Goal: Task Accomplishment & Management: Use online tool/utility

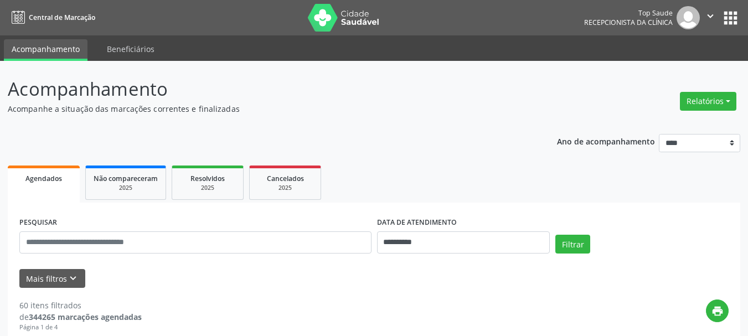
click at [705, 99] on button "Relatórios" at bounding box center [708, 101] width 56 height 19
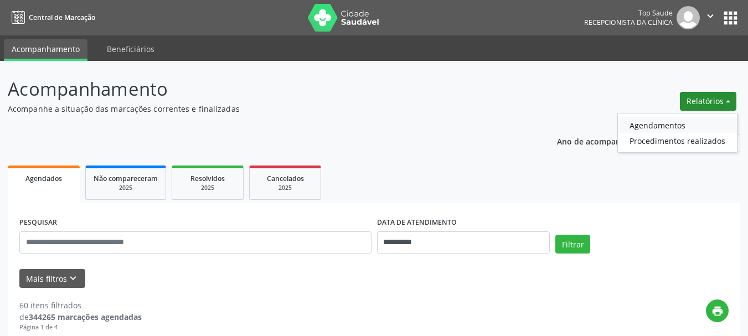
click at [651, 128] on link "Agendamentos" at bounding box center [677, 125] width 119 height 16
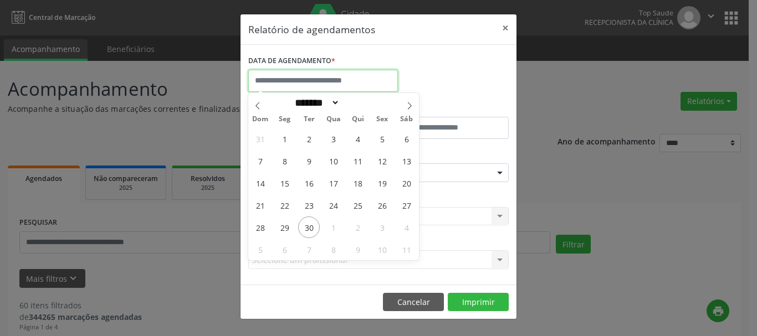
click at [322, 75] on input "text" at bounding box center [323, 81] width 150 height 22
click at [409, 101] on span at bounding box center [409, 102] width 19 height 19
select select "*"
click at [285, 166] on span "6" at bounding box center [285, 161] width 22 height 22
type input "**********"
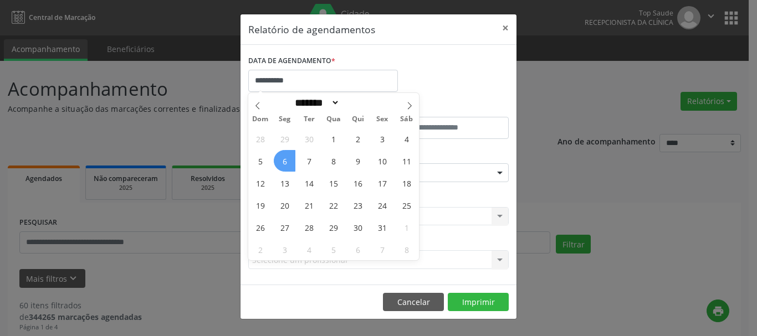
click at [285, 166] on span "6" at bounding box center [285, 161] width 22 height 22
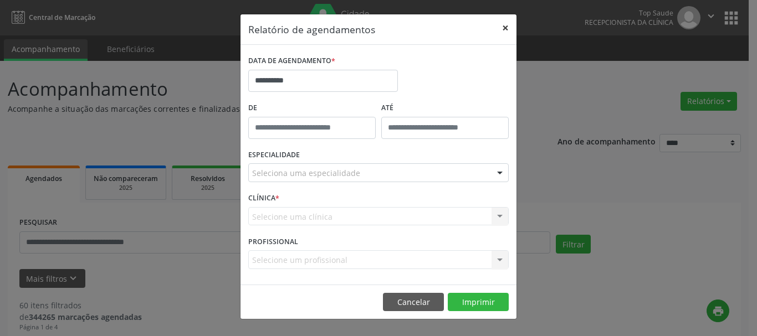
click at [503, 23] on button "×" at bounding box center [505, 27] width 22 height 27
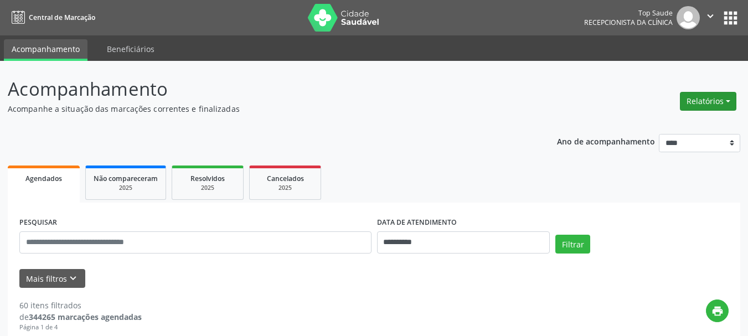
click at [695, 103] on button "Relatórios" at bounding box center [708, 101] width 56 height 19
click at [645, 127] on link "Agendamentos" at bounding box center [677, 125] width 119 height 16
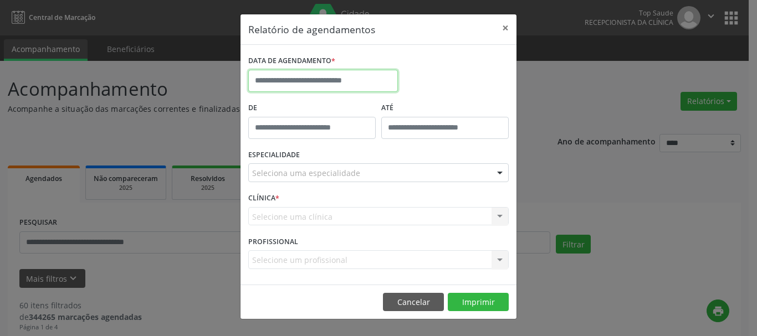
click at [282, 83] on input "text" at bounding box center [323, 81] width 150 height 22
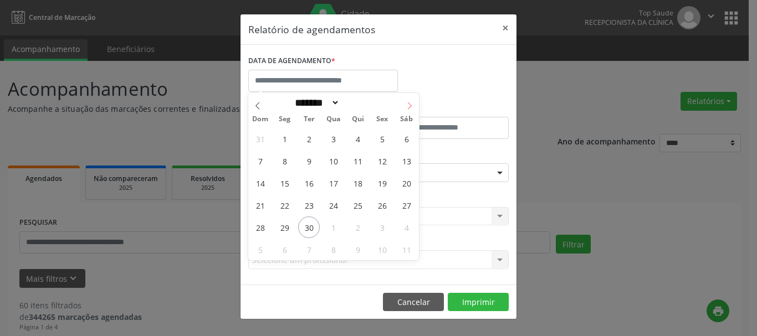
click at [410, 102] on icon at bounding box center [409, 106] width 8 height 8
select select "*"
click at [306, 156] on span "7" at bounding box center [309, 161] width 22 height 22
type input "**********"
click at [306, 156] on span "7" at bounding box center [309, 161] width 22 height 22
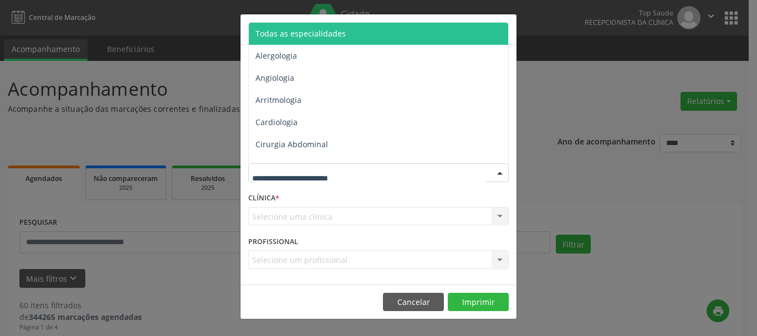
click at [343, 30] on span "Todas as especialidades" at bounding box center [379, 34] width 261 height 22
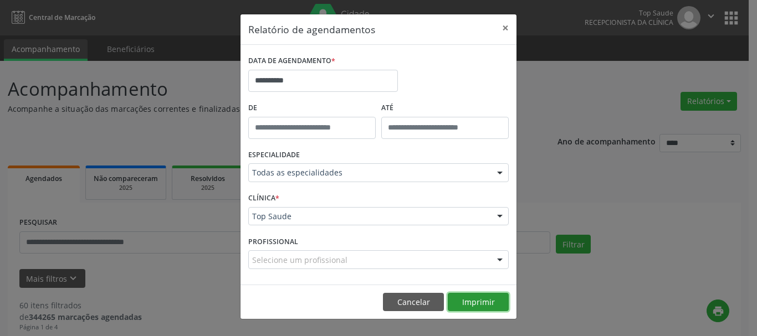
click at [485, 299] on button "Imprimir" at bounding box center [478, 302] width 61 height 19
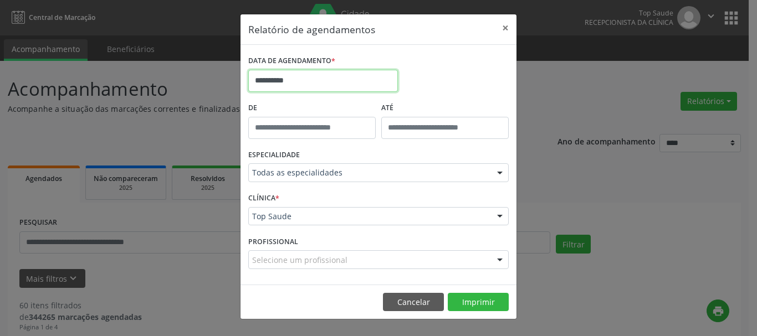
click at [263, 78] on input "**********" at bounding box center [323, 81] width 150 height 22
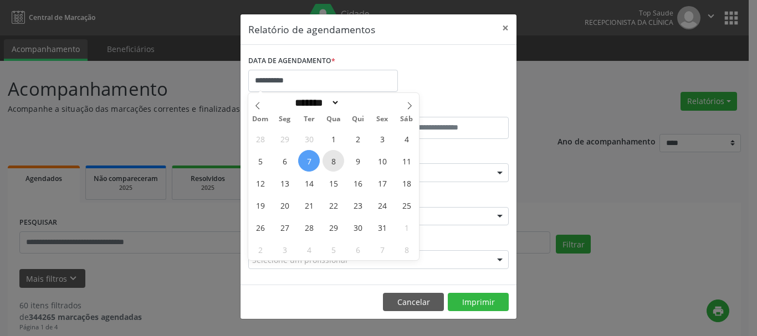
click at [334, 163] on span "8" at bounding box center [333, 161] width 22 height 22
type input "**********"
click at [355, 162] on span "9" at bounding box center [358, 161] width 22 height 22
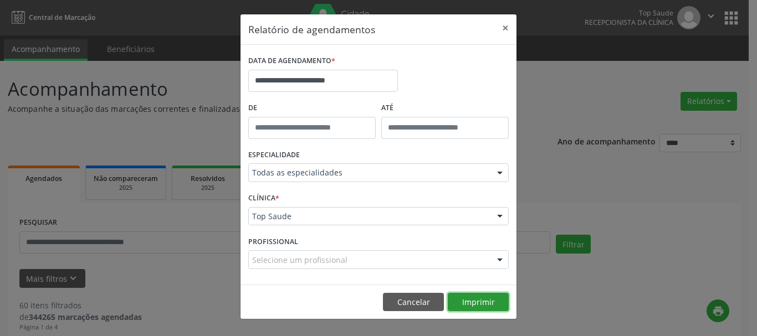
click at [492, 299] on button "Imprimir" at bounding box center [478, 302] width 61 height 19
